Goal: Task Accomplishment & Management: Use online tool/utility

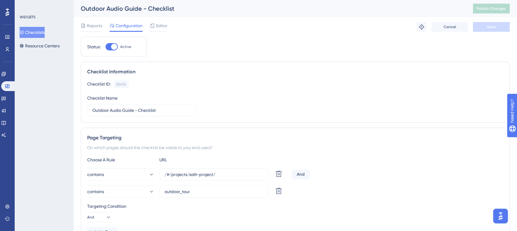
click at [230, 23] on div "Reports Configuration Editor Troubleshoot Cancel Save" at bounding box center [295, 27] width 429 height 20
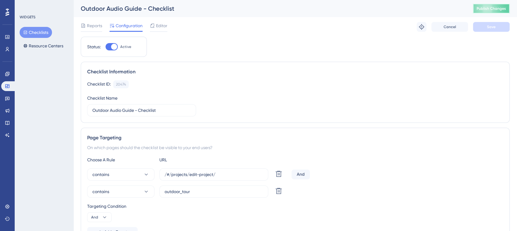
click at [489, 8] on span "Publish Changes" at bounding box center [491, 8] width 29 height 5
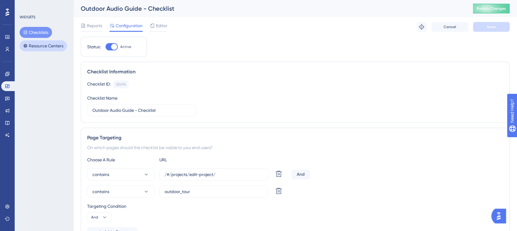
click at [44, 47] on button "Resource Centers" at bounding box center [43, 45] width 47 height 11
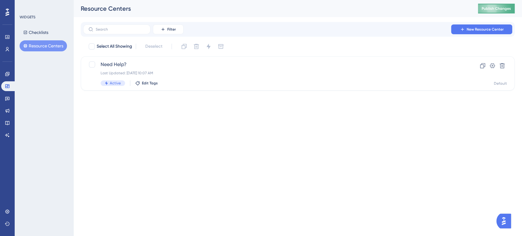
click at [496, 11] on span "Publish Changes" at bounding box center [496, 8] width 29 height 5
